Goal: Task Accomplishment & Management: Use online tool/utility

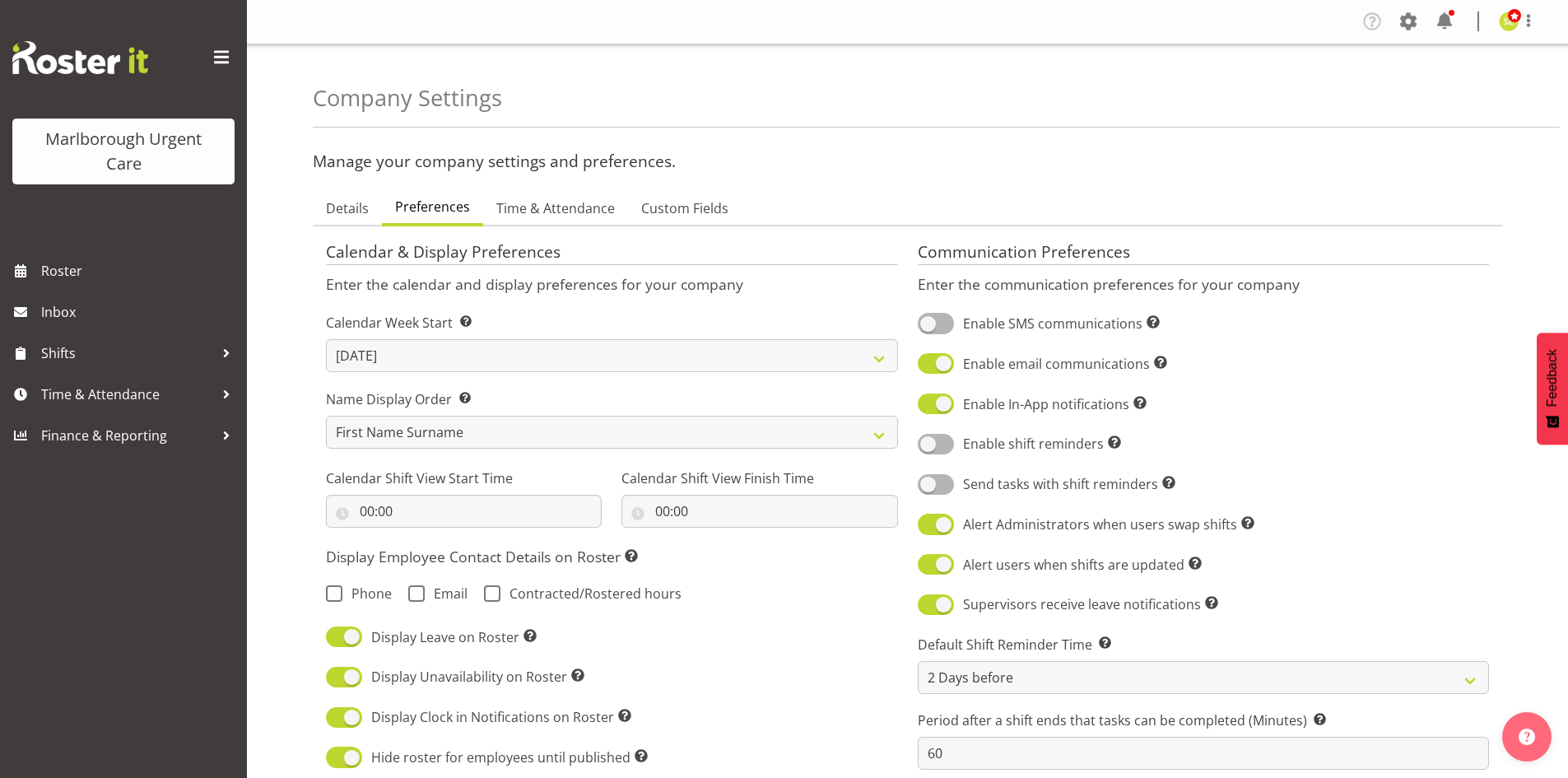
select select "[DATE]"
select select "2_day_before"
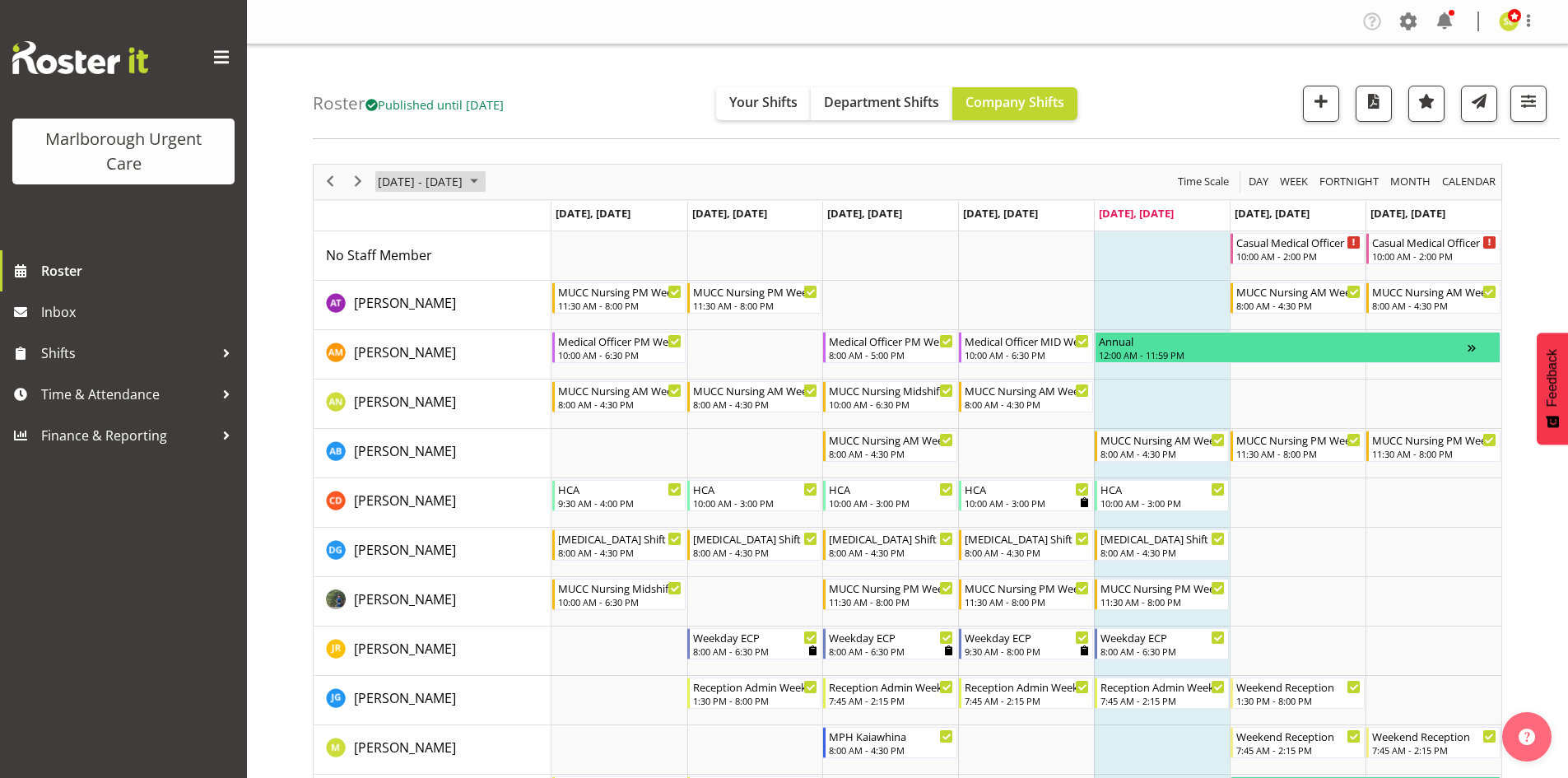
click at [464, 175] on span "[DATE] - [DATE]" at bounding box center [420, 182] width 88 height 21
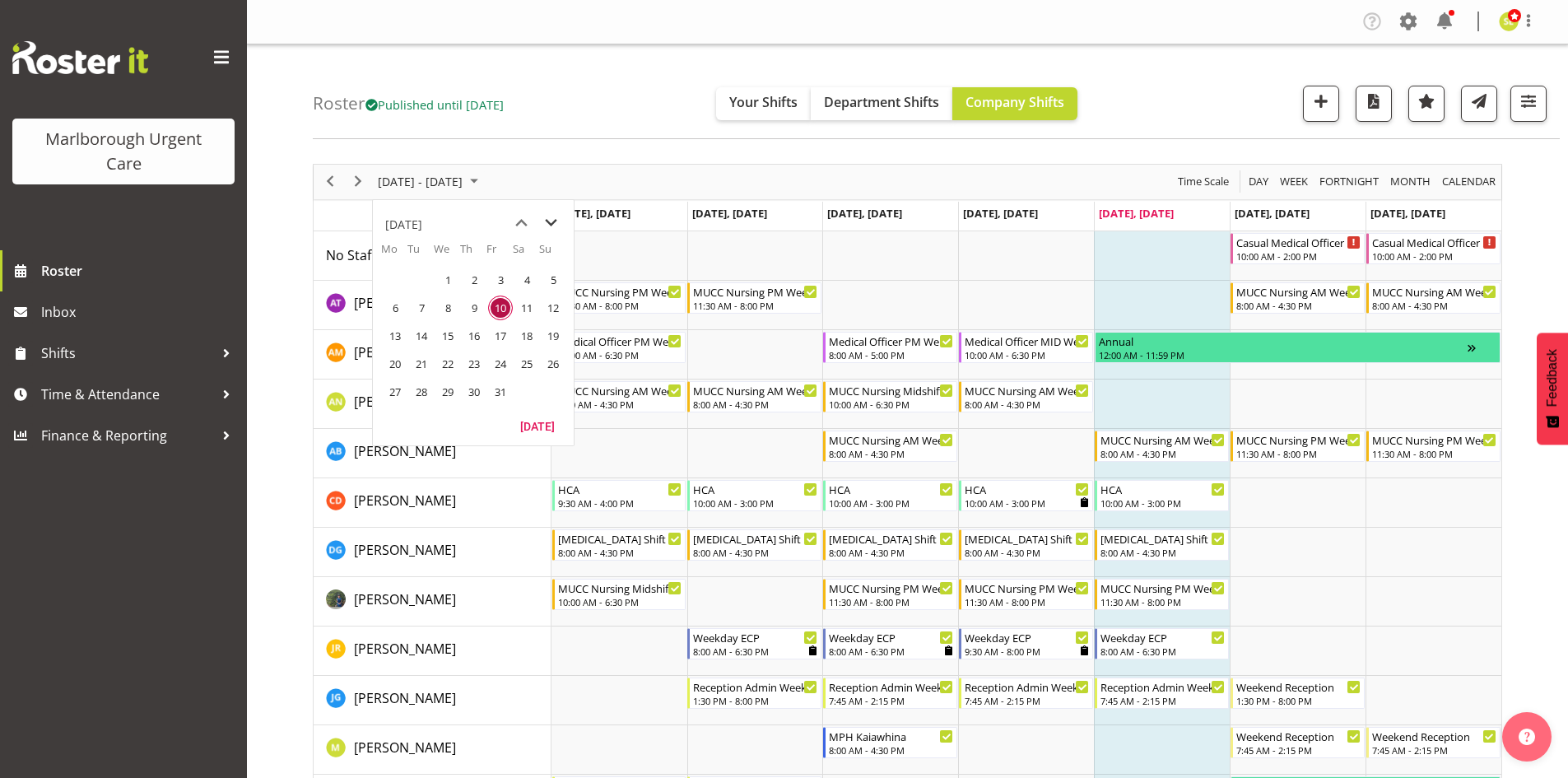
click at [553, 225] on span "next month" at bounding box center [551, 223] width 29 height 29
click at [395, 339] on span "10" at bounding box center [395, 336] width 25 height 25
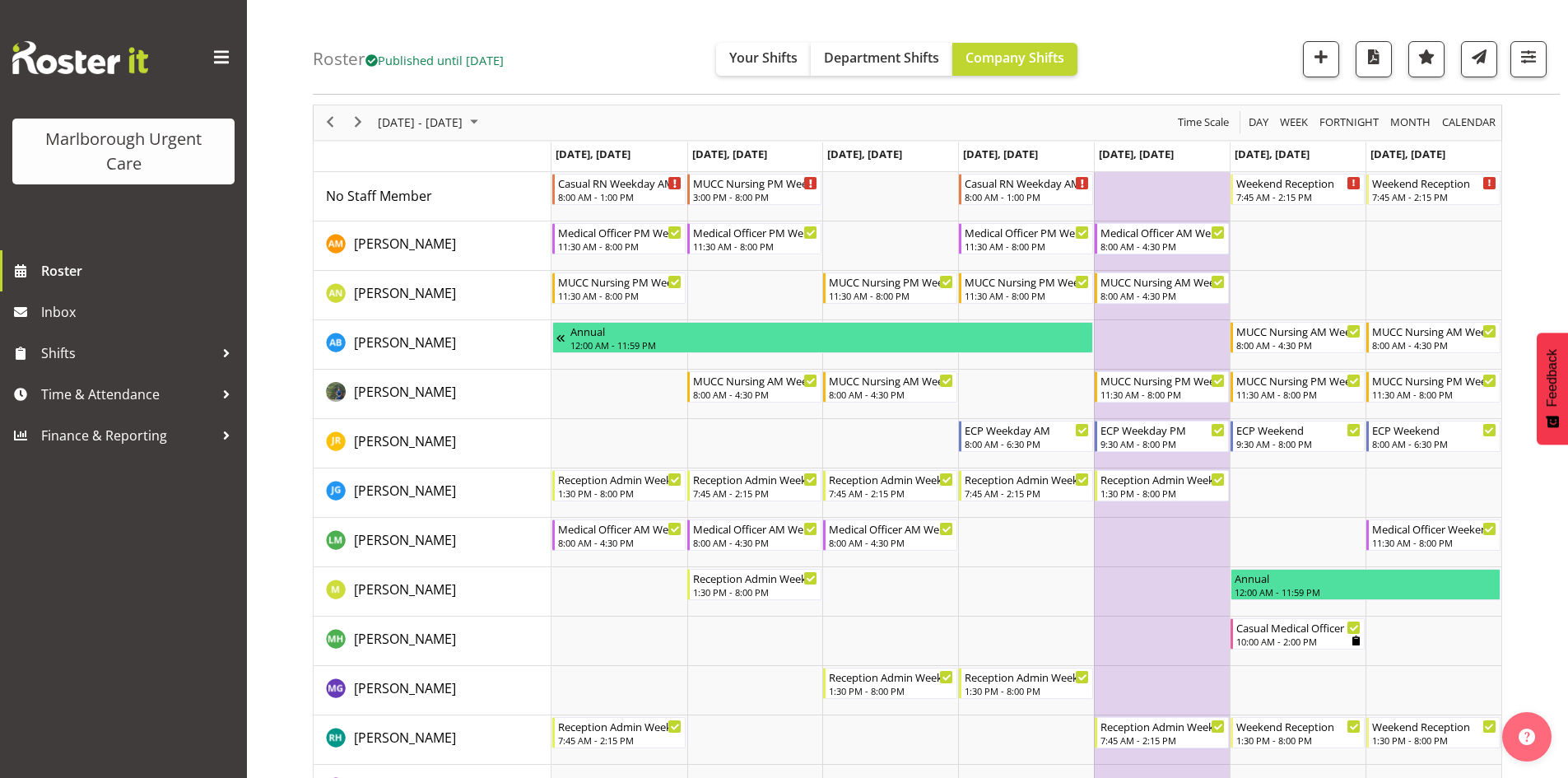
scroll to position [82, 0]
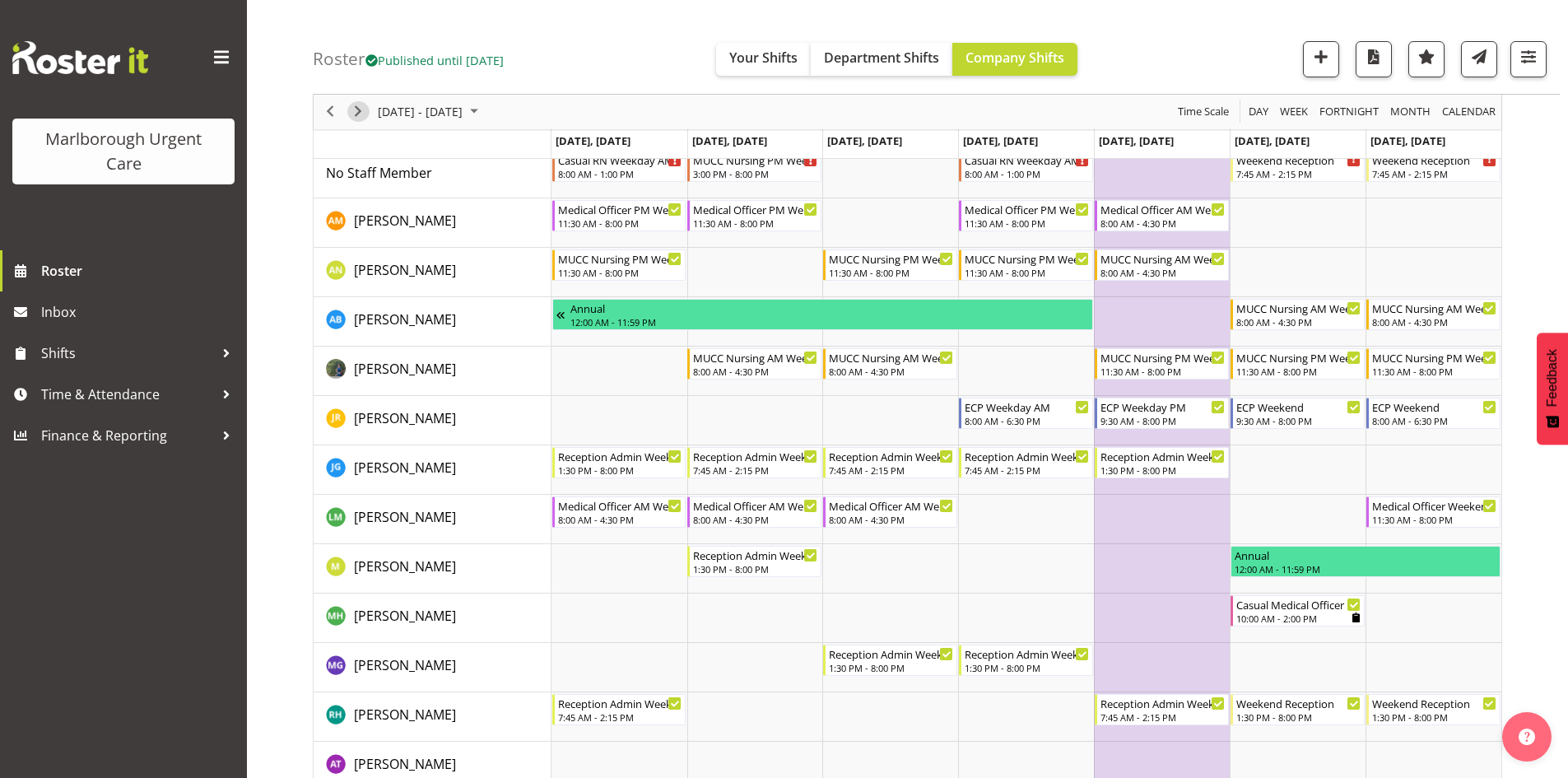
click at [361, 115] on span "Next" at bounding box center [358, 112] width 20 height 21
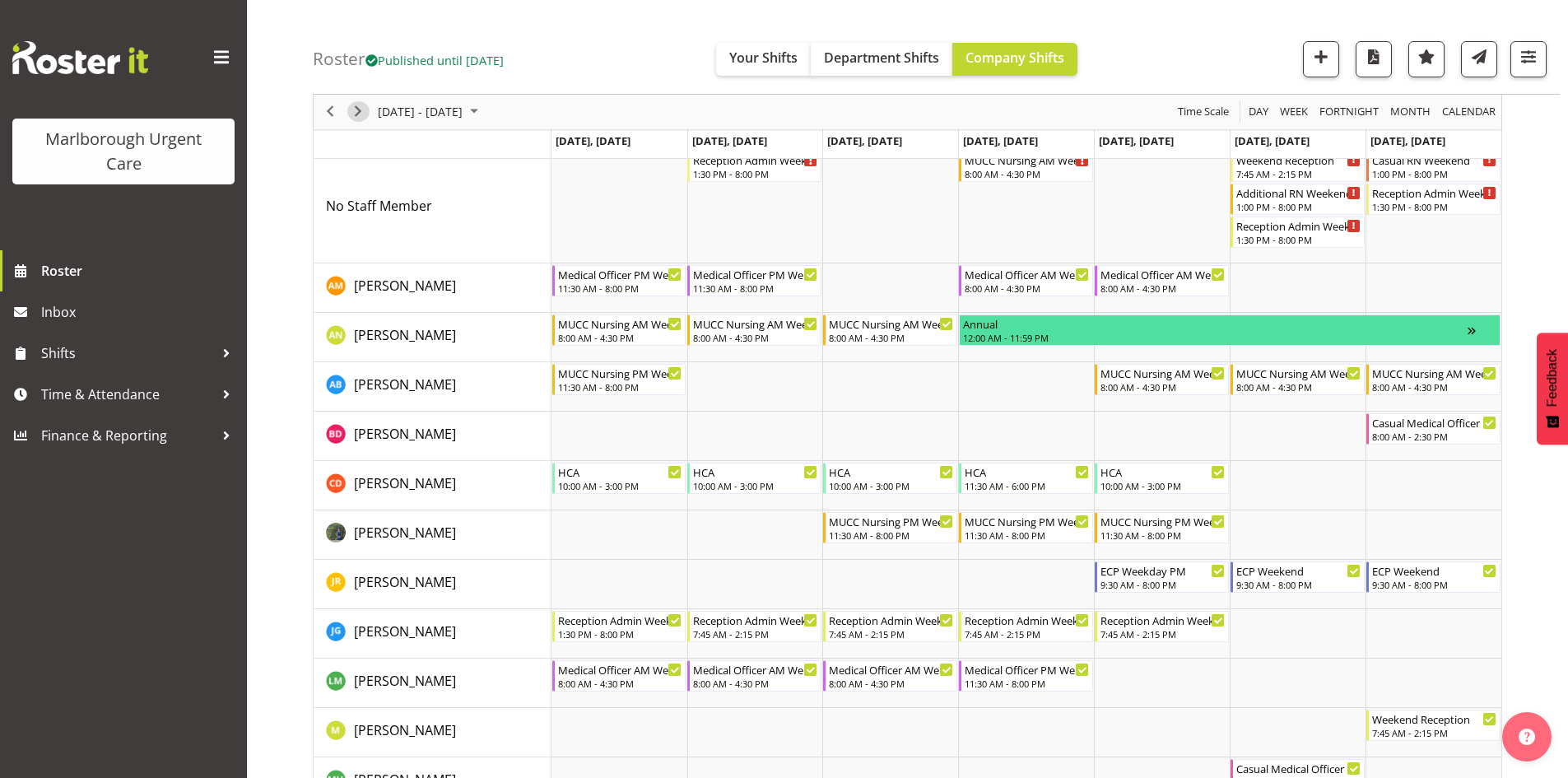
drag, startPoint x: 348, startPoint y: 112, endPoint x: 48, endPoint y: 203, distance: 313.5
click at [348, 112] on span "Next" at bounding box center [358, 112] width 20 height 21
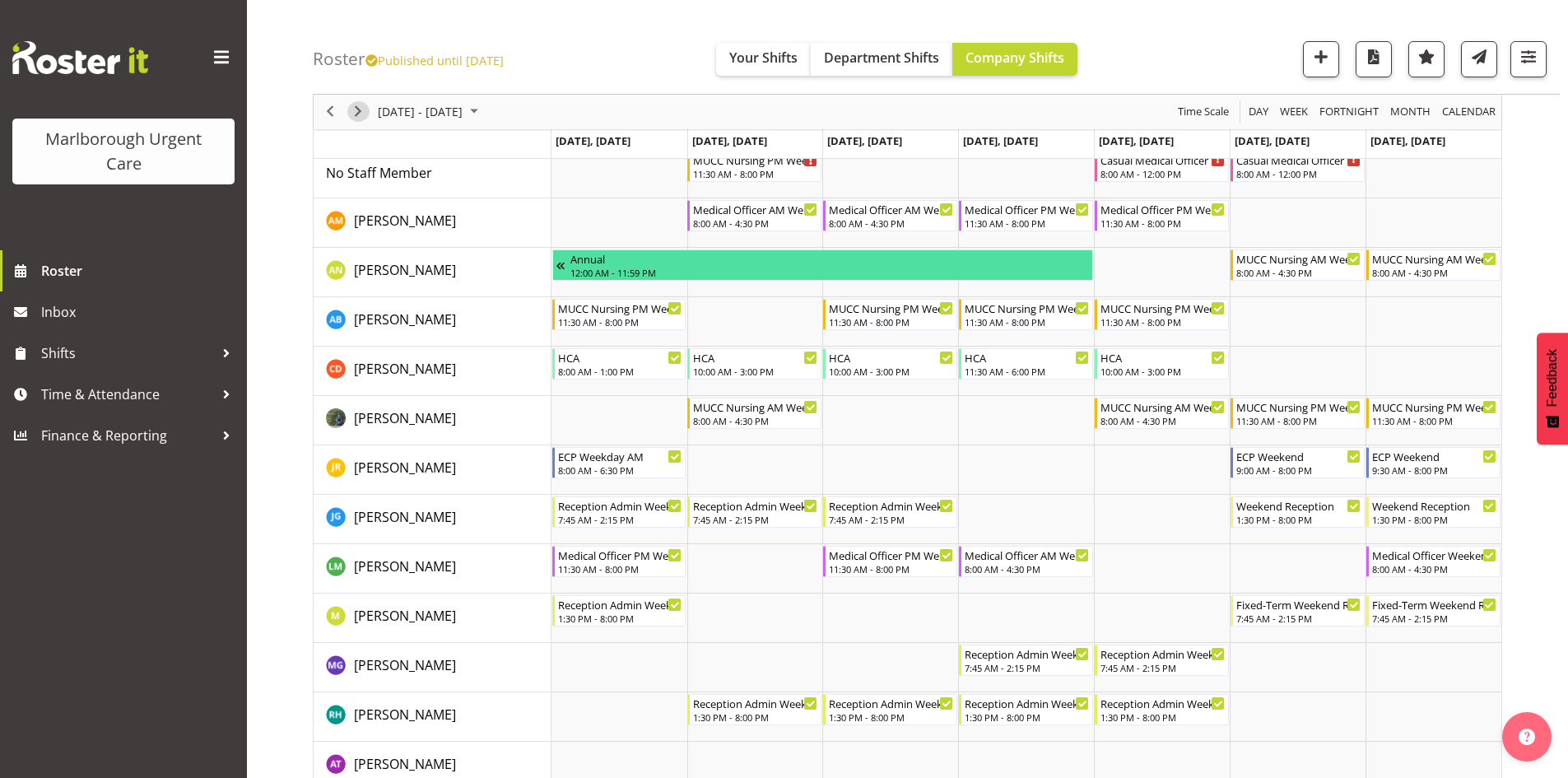
click at [361, 109] on span "Next" at bounding box center [358, 112] width 20 height 21
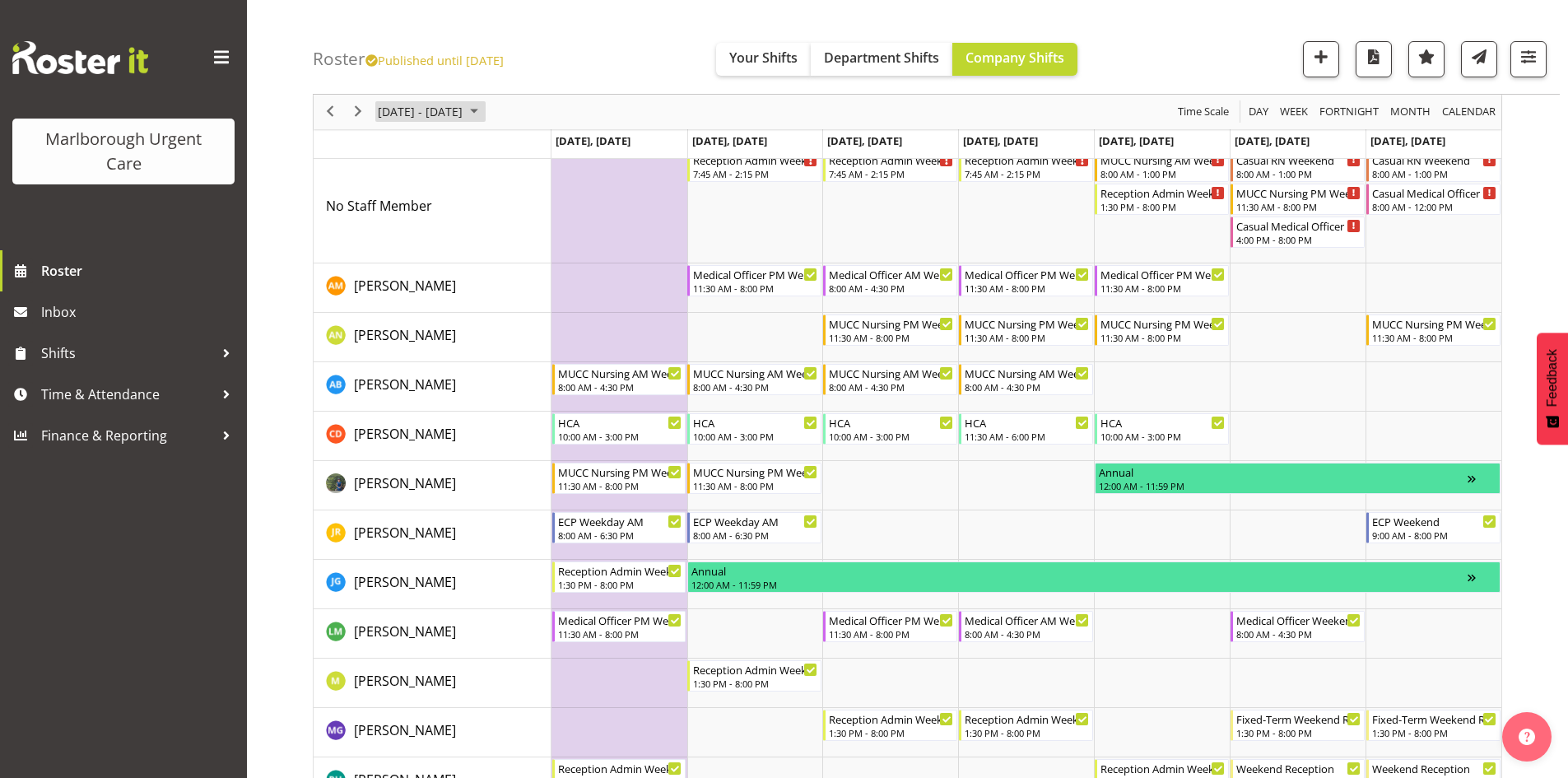
click at [464, 111] on span "[DATE] - [DATE]" at bounding box center [420, 112] width 88 height 21
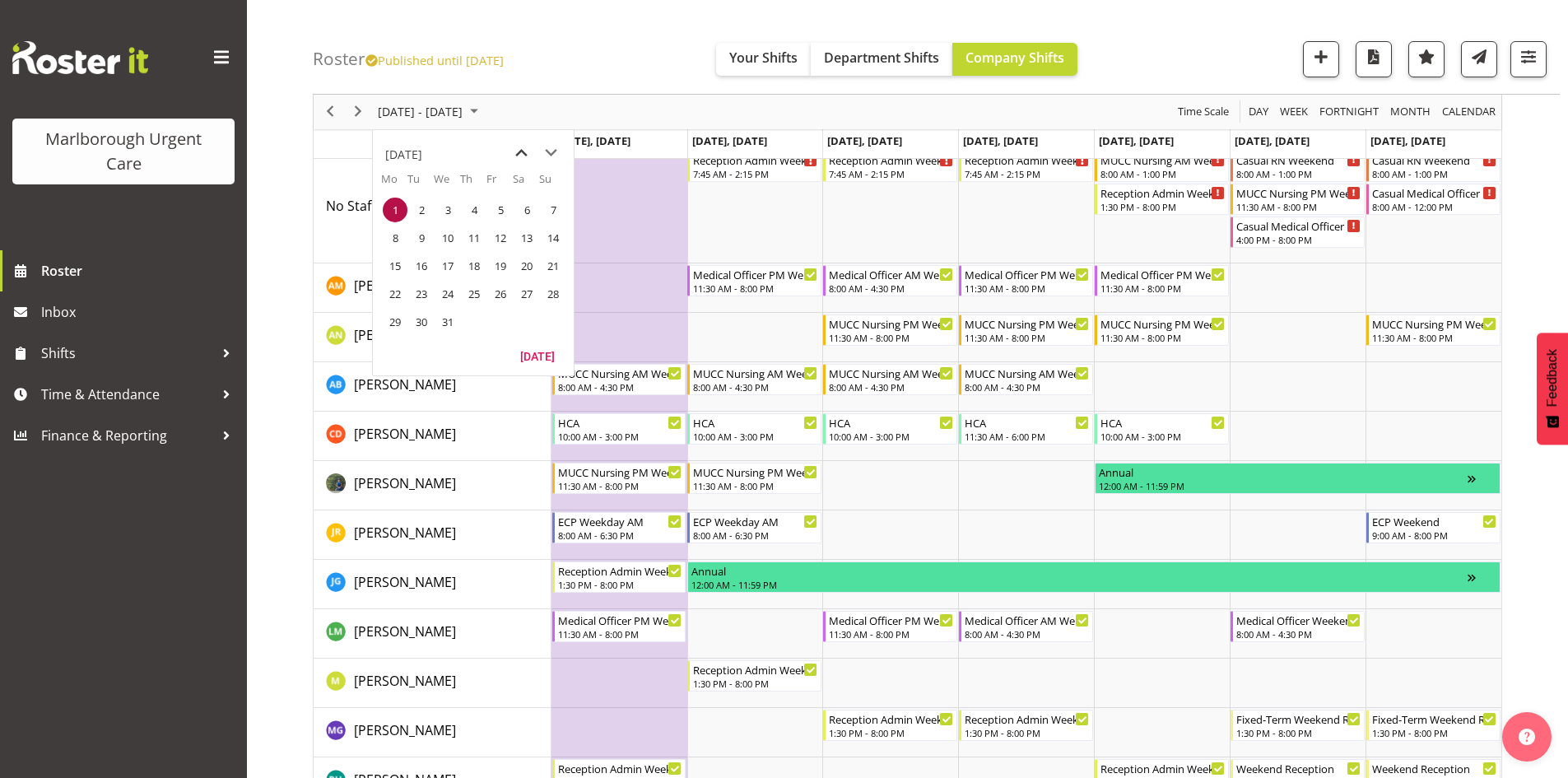
click at [520, 152] on span "previous month" at bounding box center [522, 153] width 29 height 29
click at [402, 266] on span "10" at bounding box center [395, 266] width 25 height 25
